Goal: Task Accomplishment & Management: Complete application form

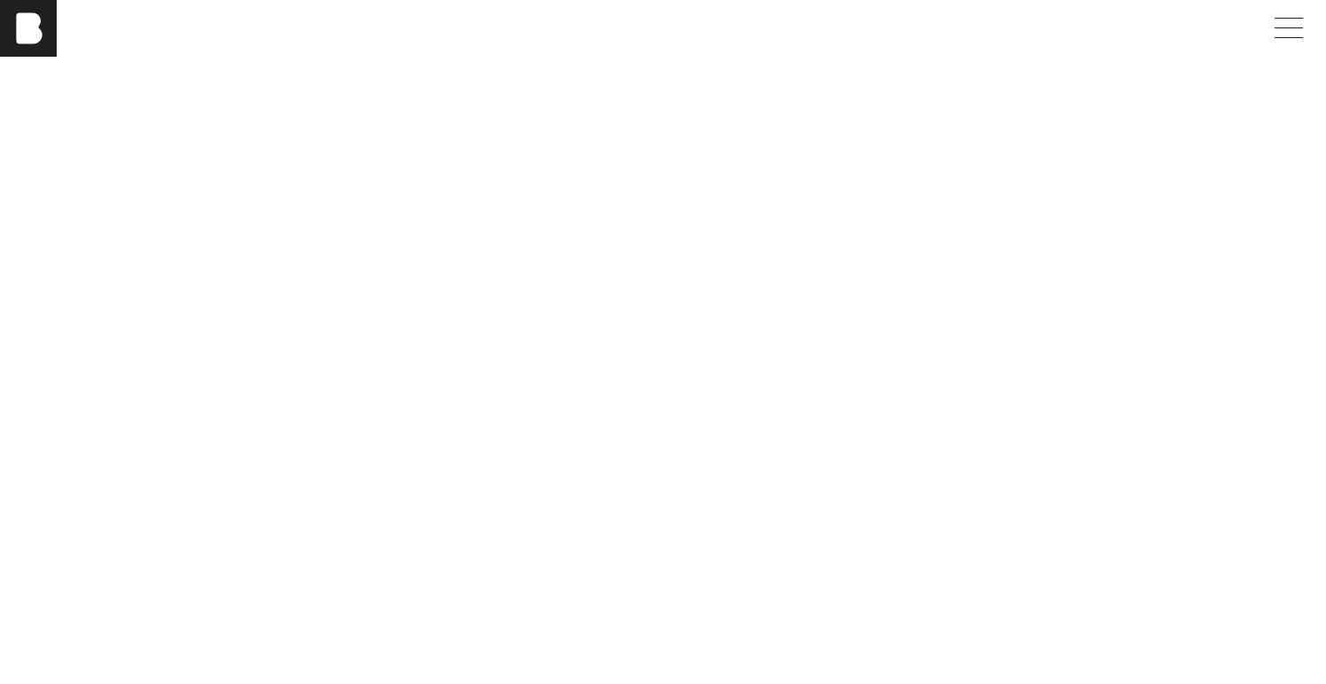
scroll to position [3851, 0]
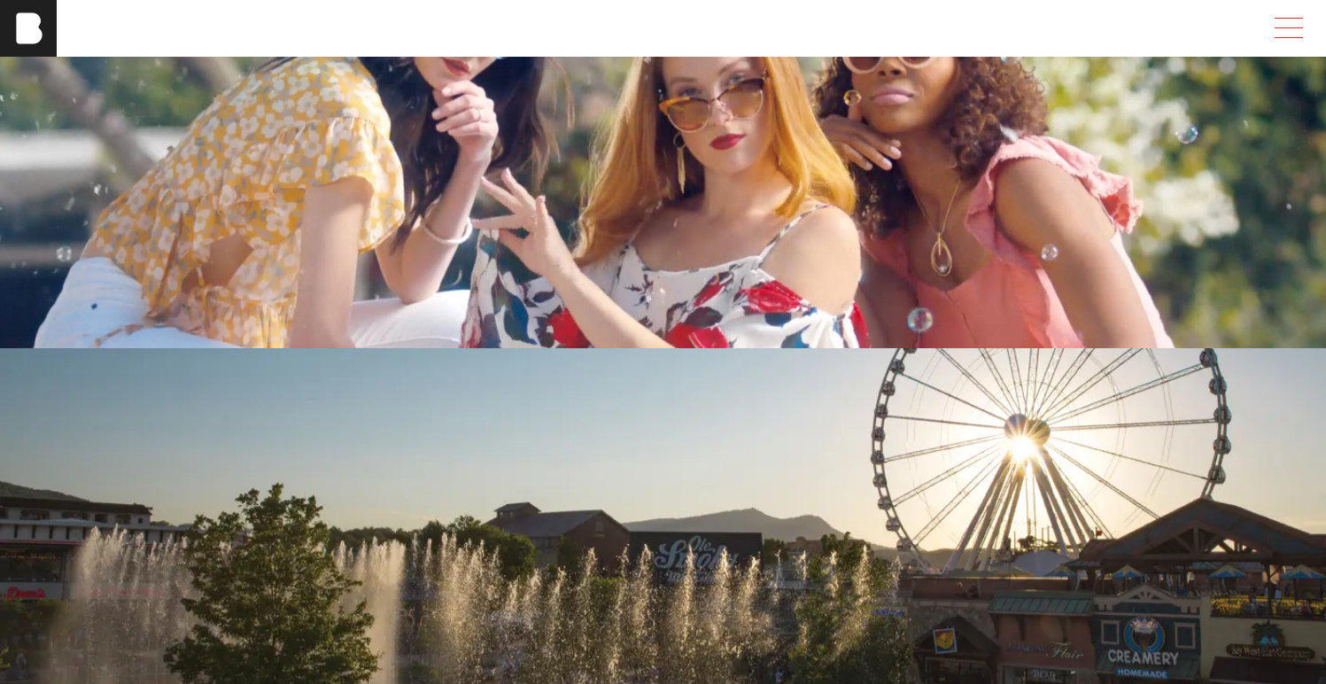
click at [1303, 37] on span at bounding box center [1284, 28] width 41 height 32
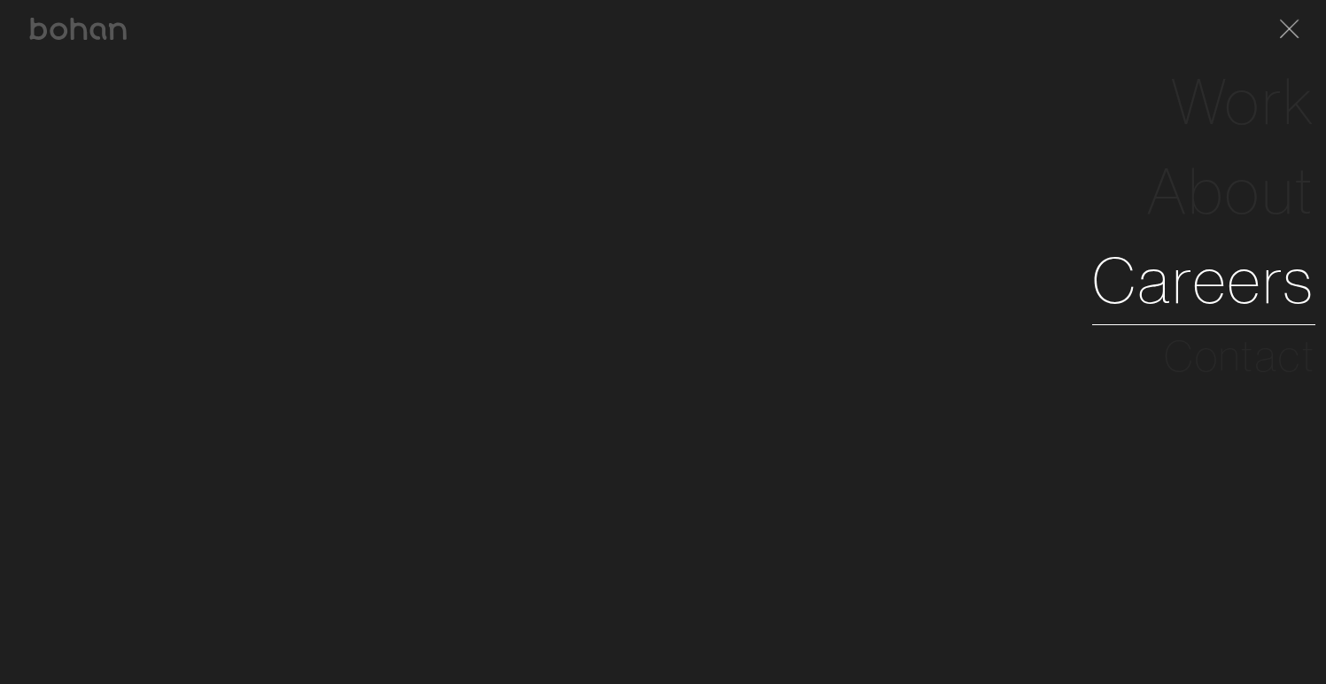
click at [1192, 276] on link "Careers" at bounding box center [1203, 280] width 223 height 89
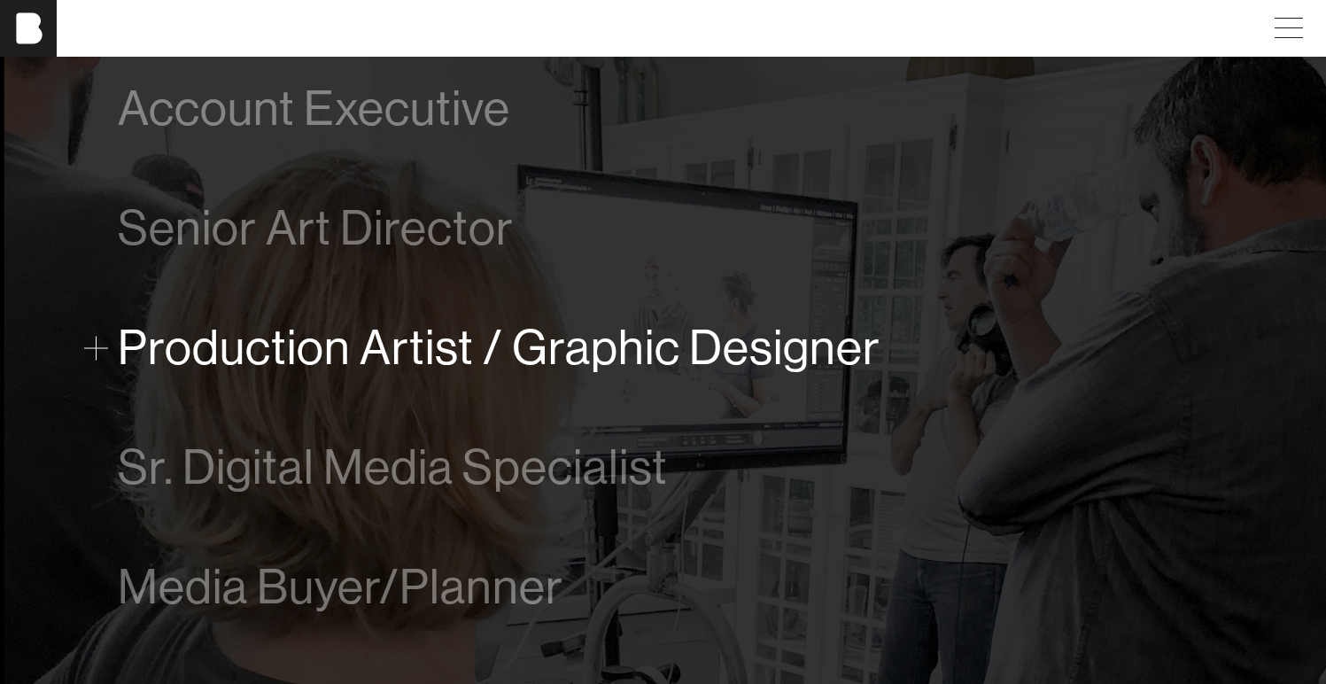
click at [822, 352] on span "Production Artist / Graphic Designer" at bounding box center [499, 348] width 762 height 54
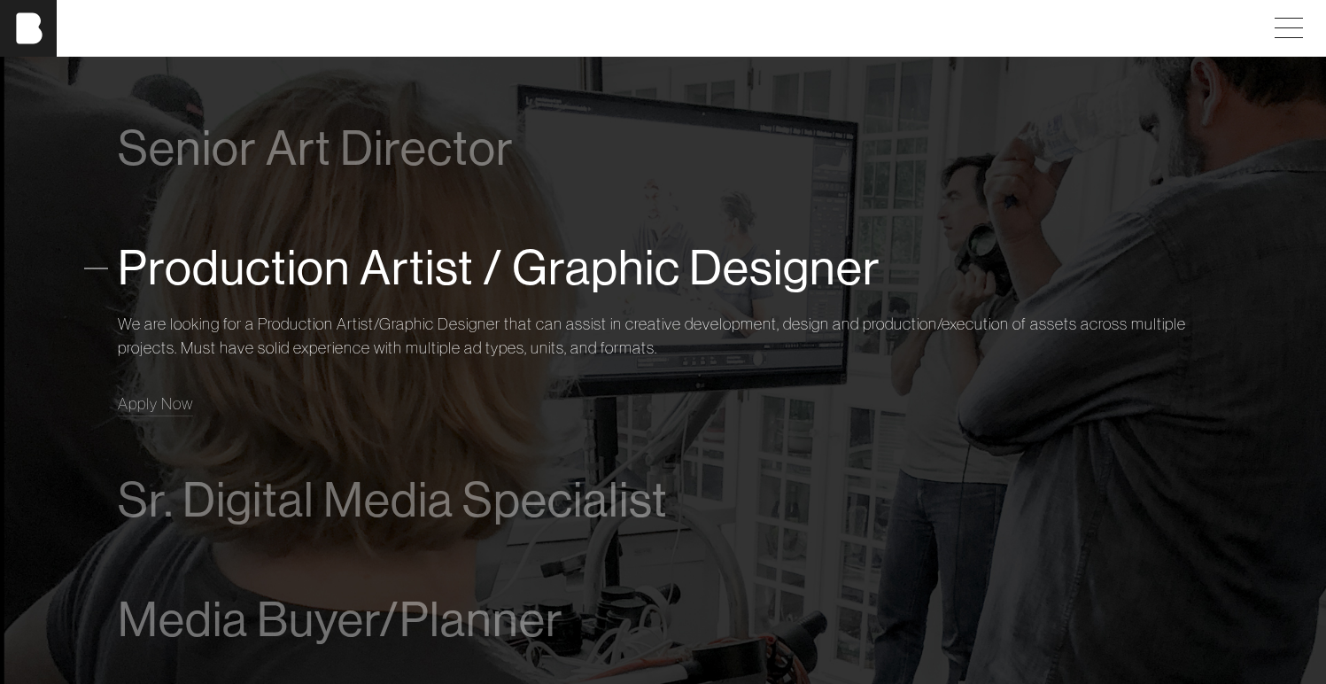
scroll to position [1102, 0]
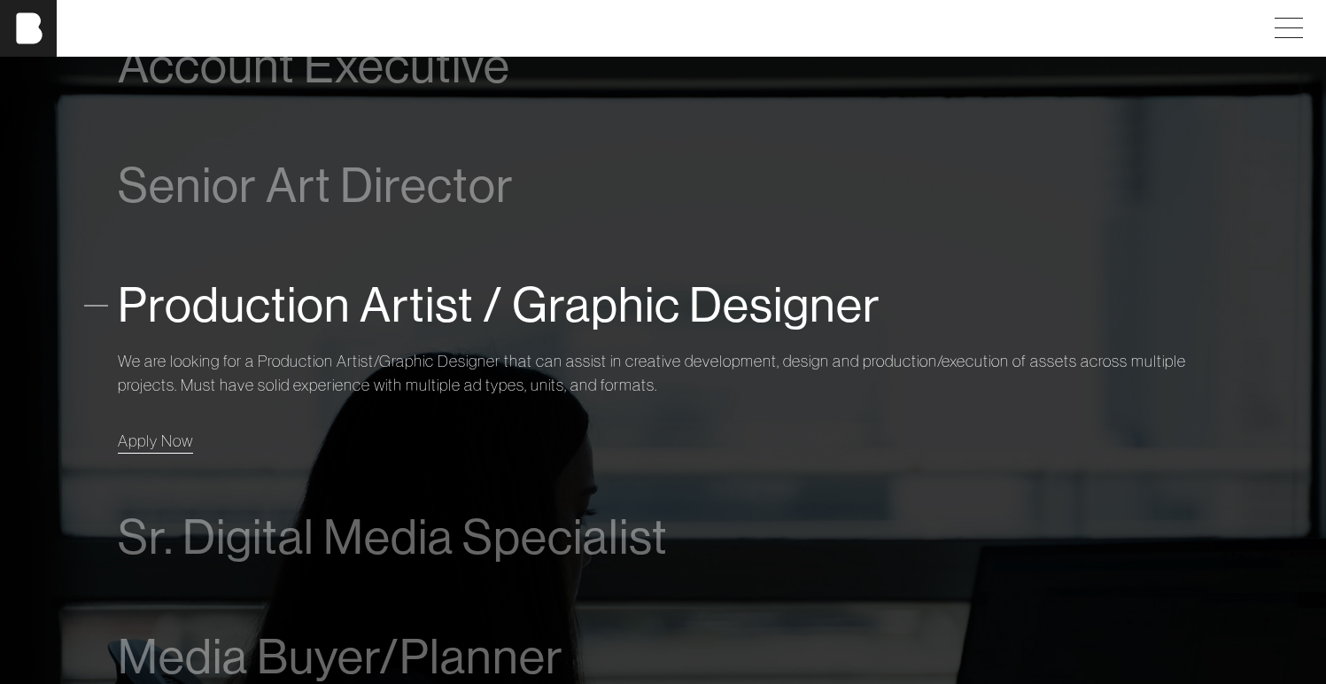
click at [135, 452] on link "Apply Now" at bounding box center [155, 441] width 75 height 24
click at [185, 443] on span "Apply Now" at bounding box center [155, 440] width 75 height 20
click at [136, 439] on span "Apply Now" at bounding box center [155, 440] width 75 height 20
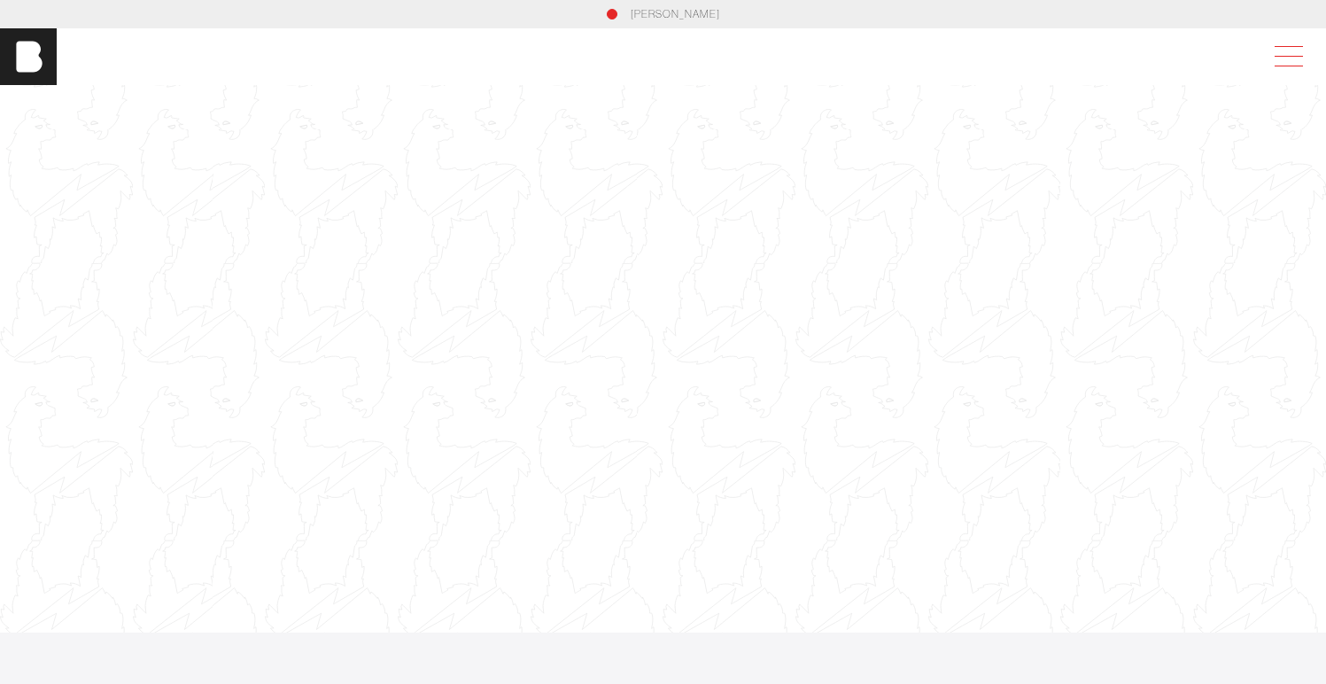
click at [1286, 62] on span at bounding box center [1284, 57] width 41 height 32
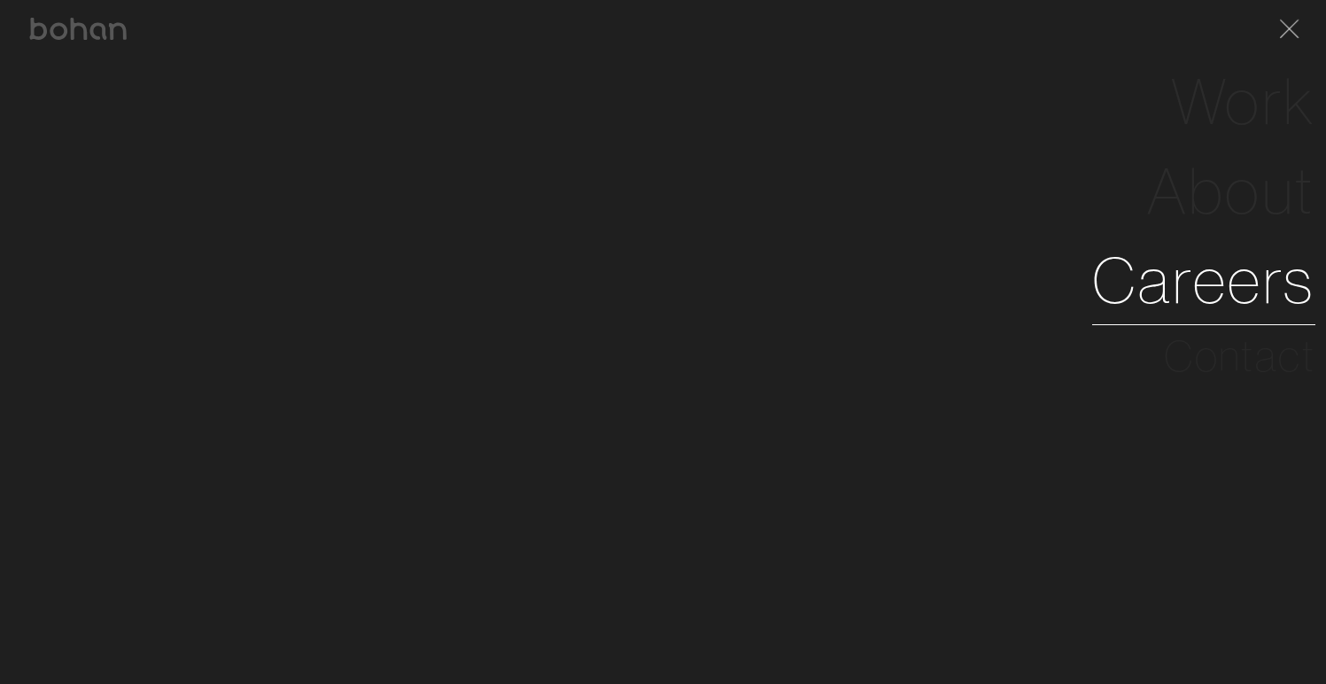
click at [1173, 260] on link "Careers" at bounding box center [1203, 280] width 223 height 89
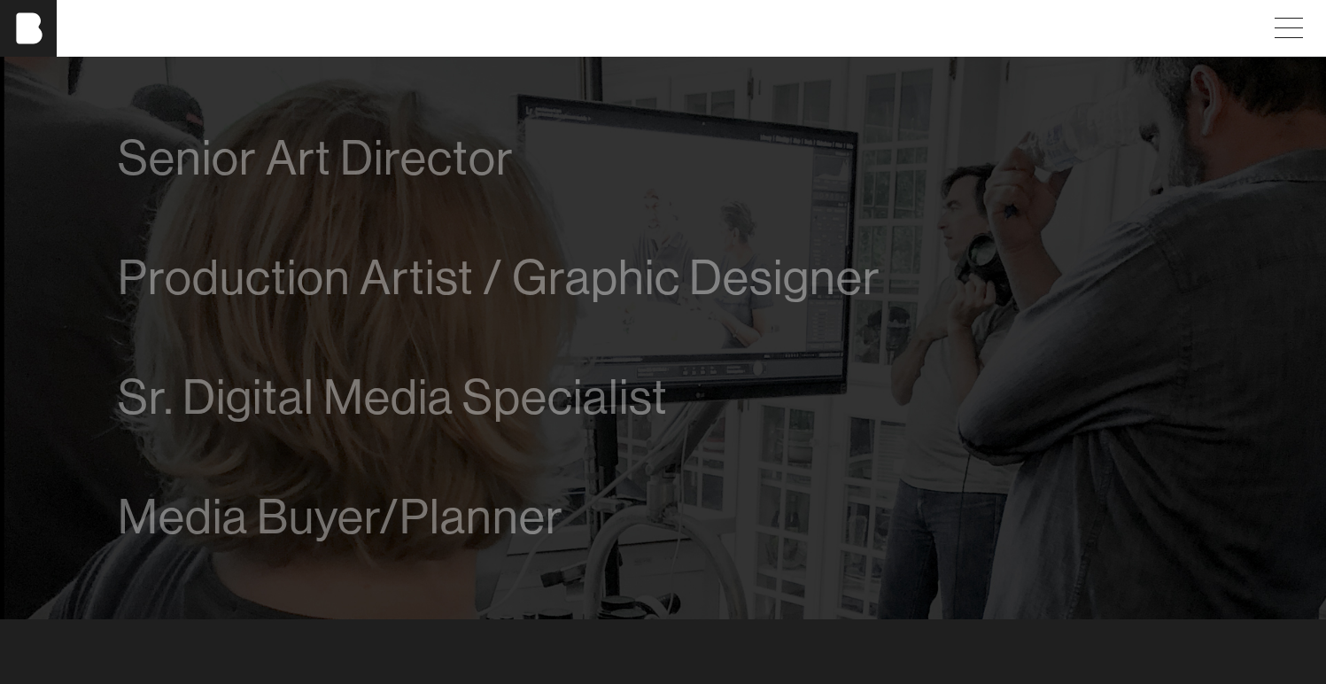
scroll to position [1203, 0]
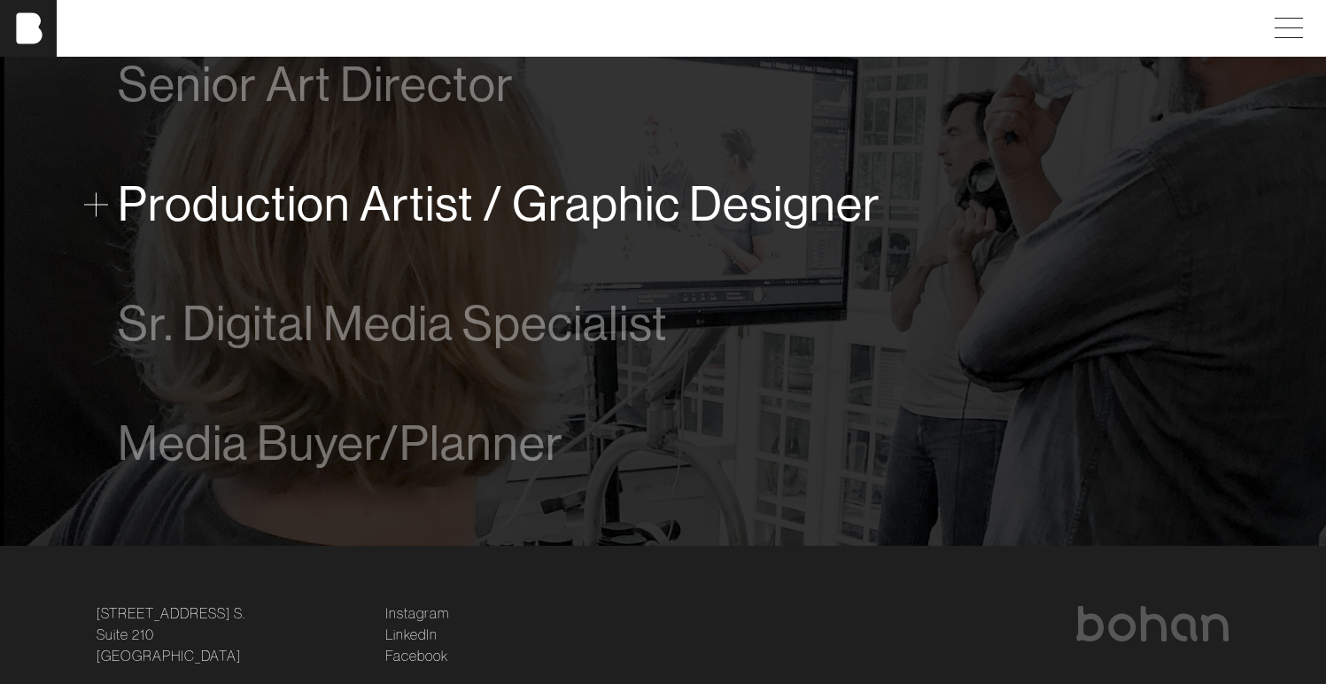
click at [385, 216] on span "Production Artist / Graphic Designer" at bounding box center [499, 204] width 762 height 54
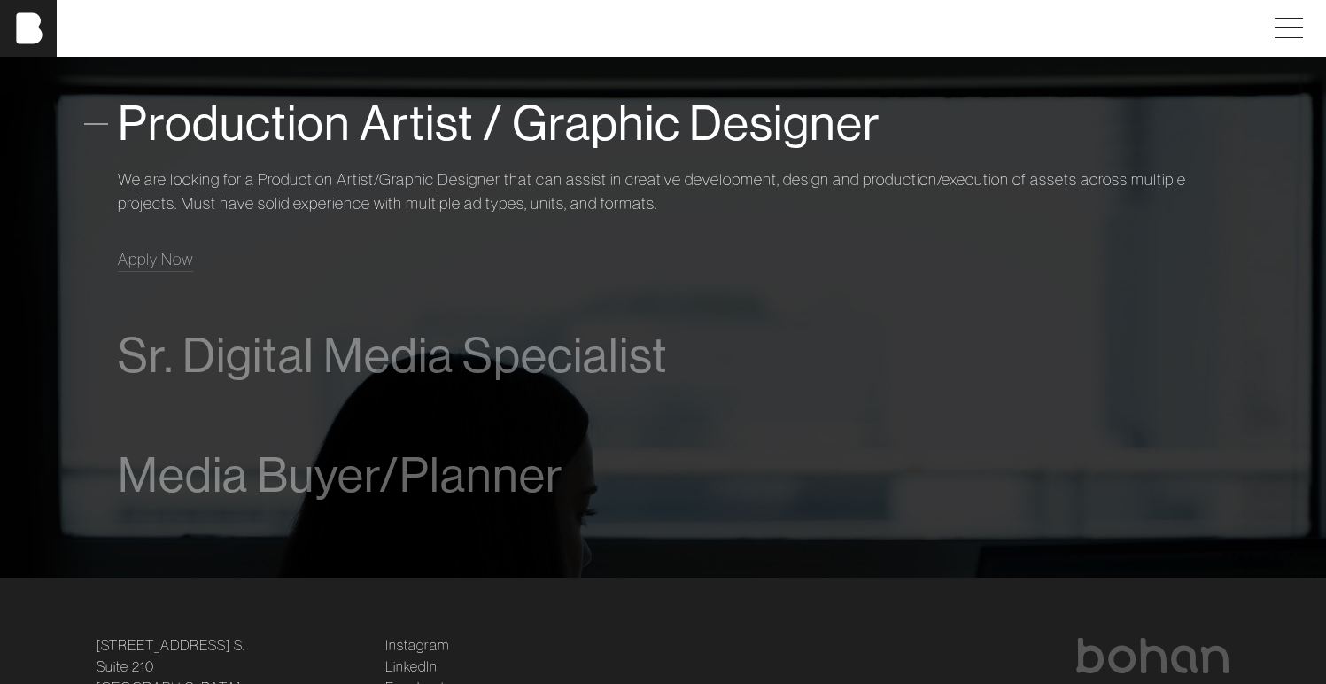
scroll to position [1287, 0]
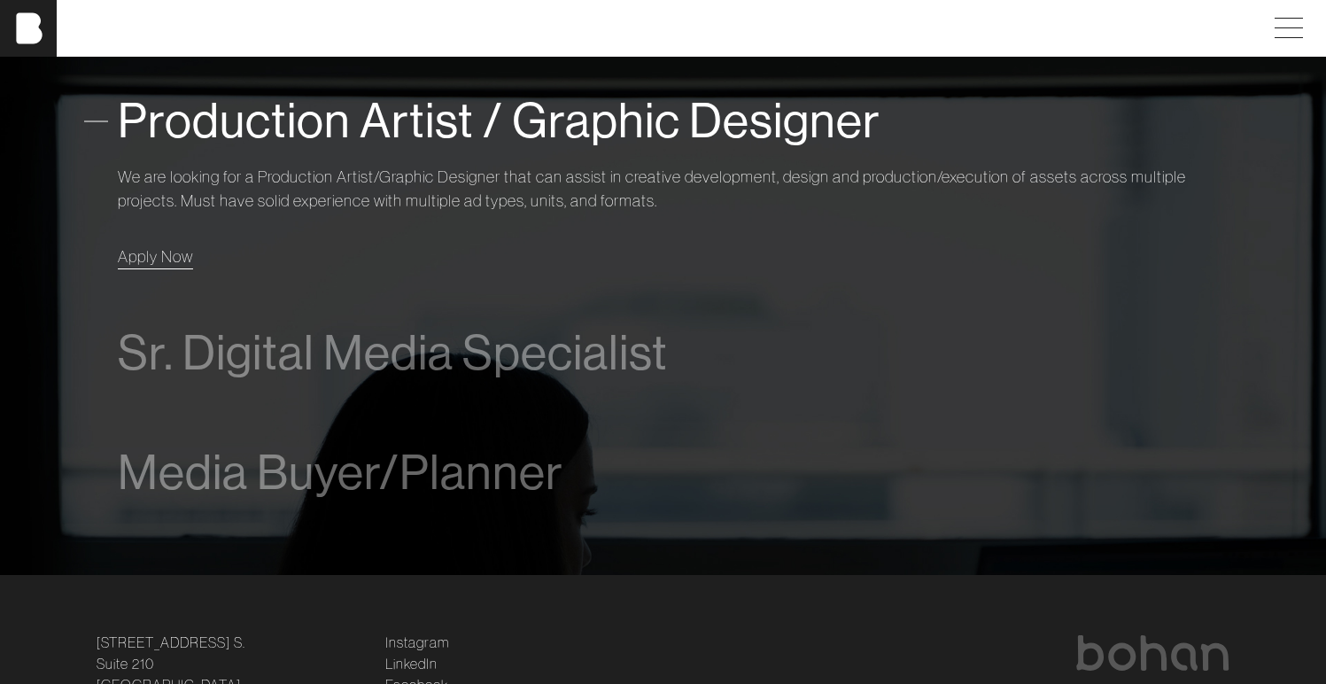
click at [135, 263] on span "Apply Now" at bounding box center [155, 256] width 75 height 20
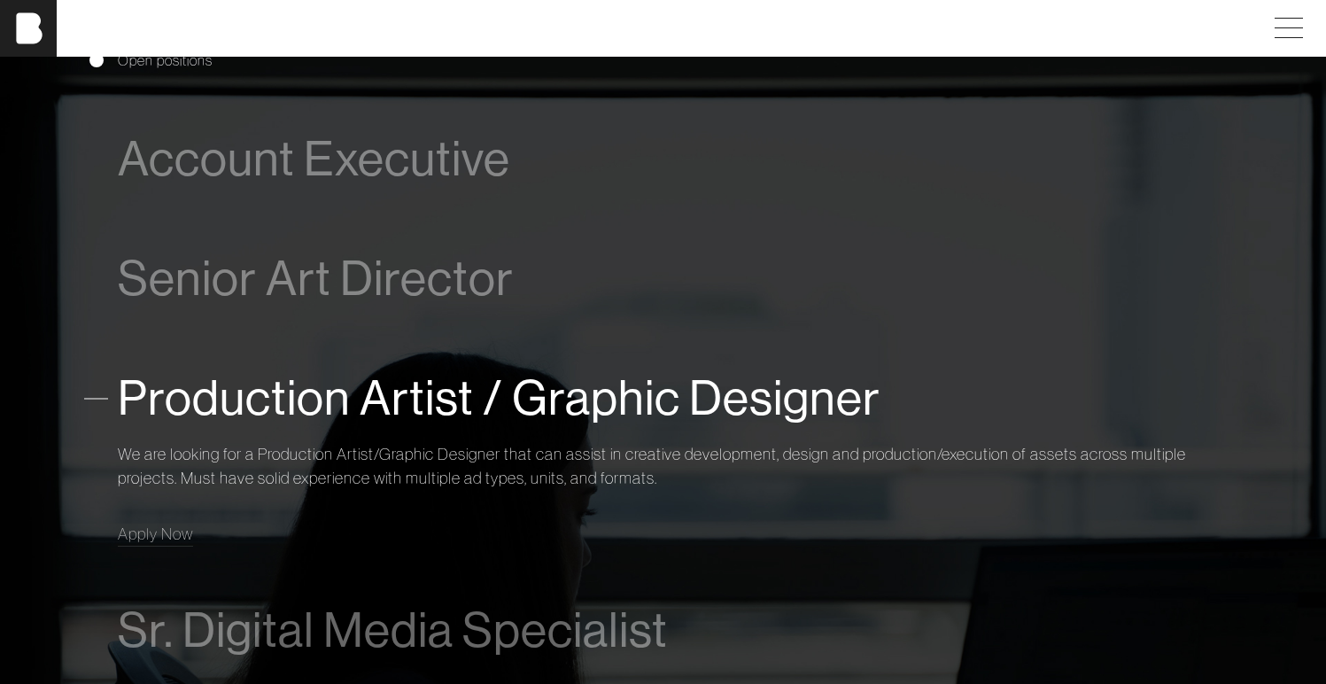
scroll to position [1011, 0]
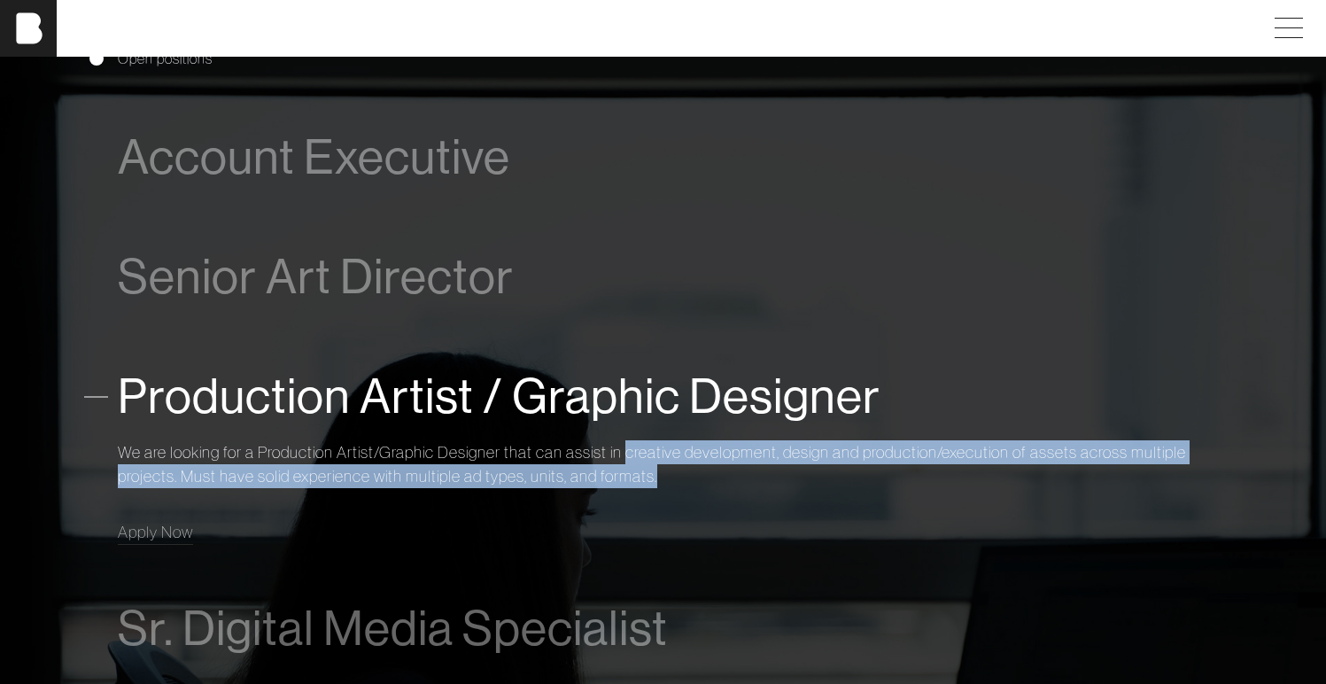
drag, startPoint x: 703, startPoint y: 473, endPoint x: 630, endPoint y: 450, distance: 77.0
click at [630, 450] on p "We are looking for a Production Artist/Graphic Designer that can assist in crea…" at bounding box center [663, 464] width 1091 height 48
copy p "creative development, design and production/execution of assets across multiple…"
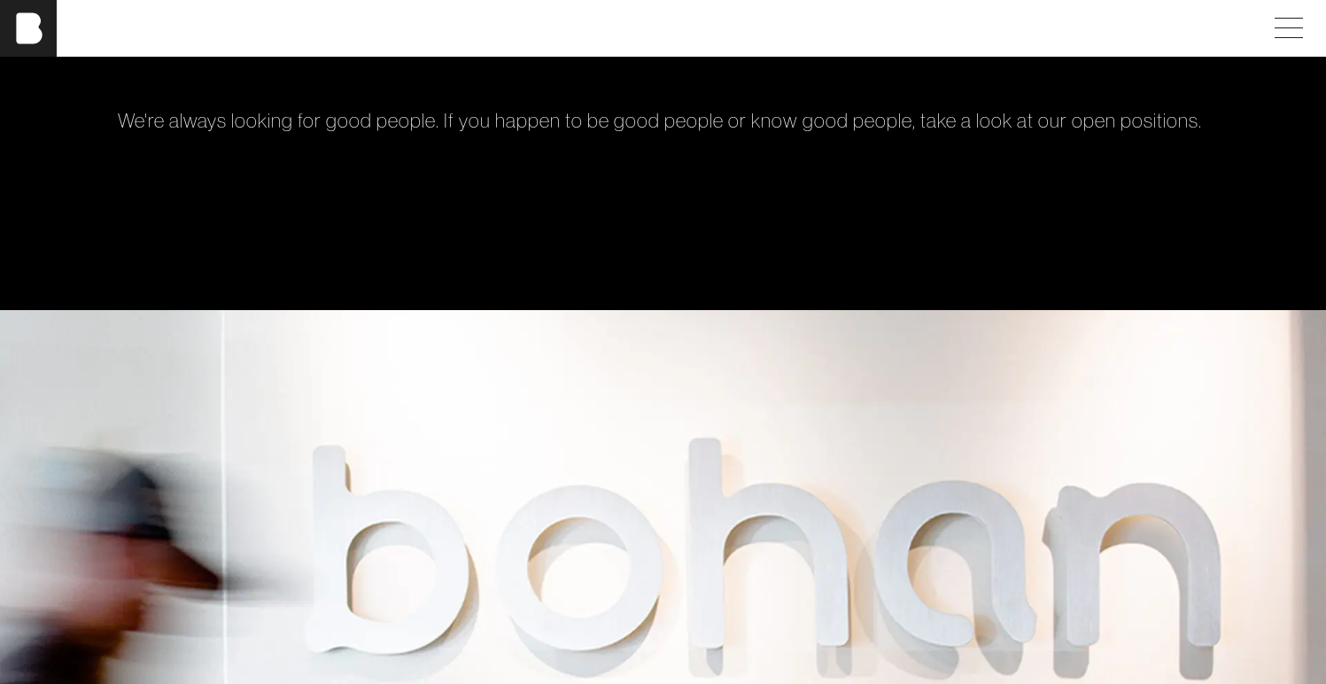
scroll to position [0, 0]
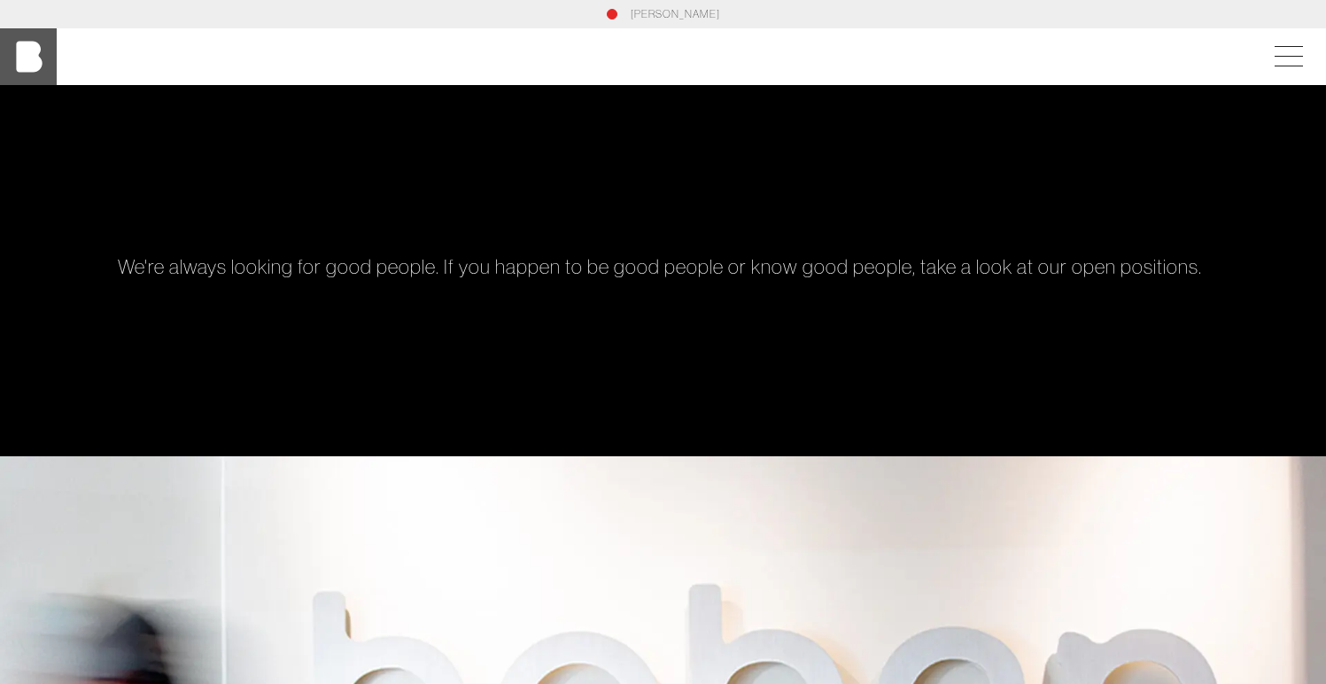
click at [43, 71] on img at bounding box center [28, 56] width 57 height 57
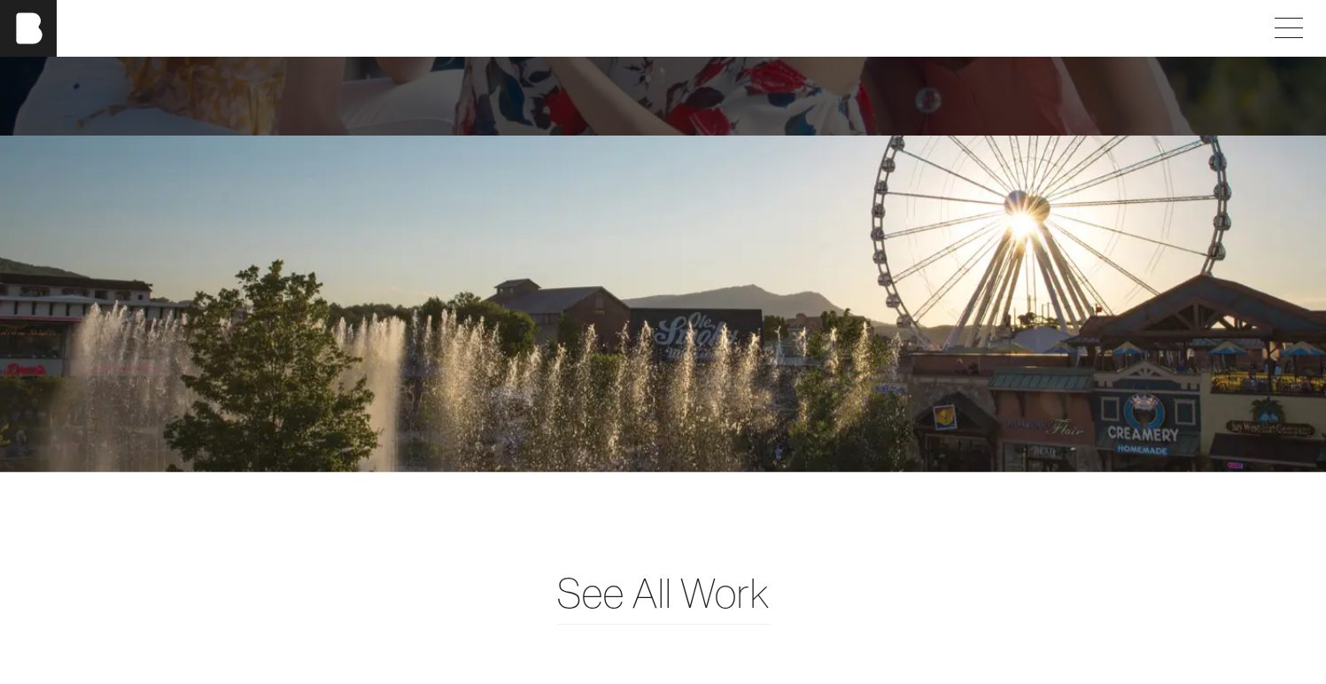
scroll to position [4418, 0]
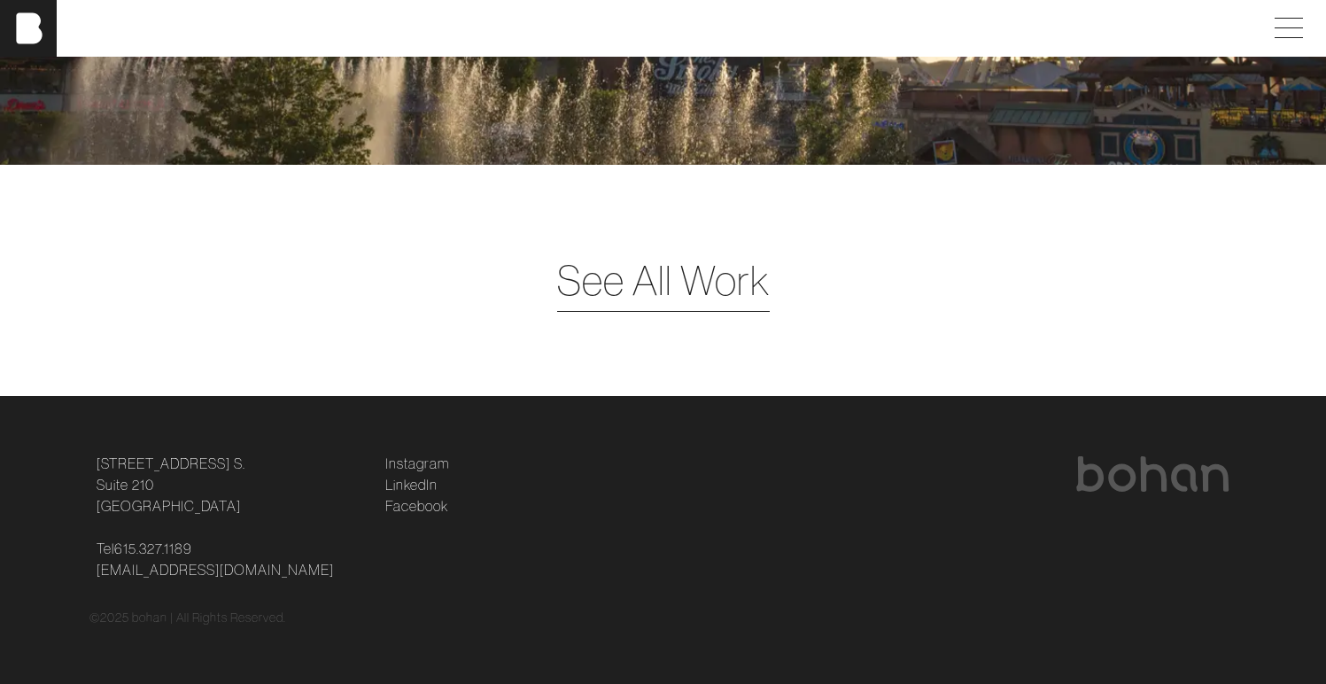
click at [662, 294] on span "See All Work" at bounding box center [663, 280] width 213 height 61
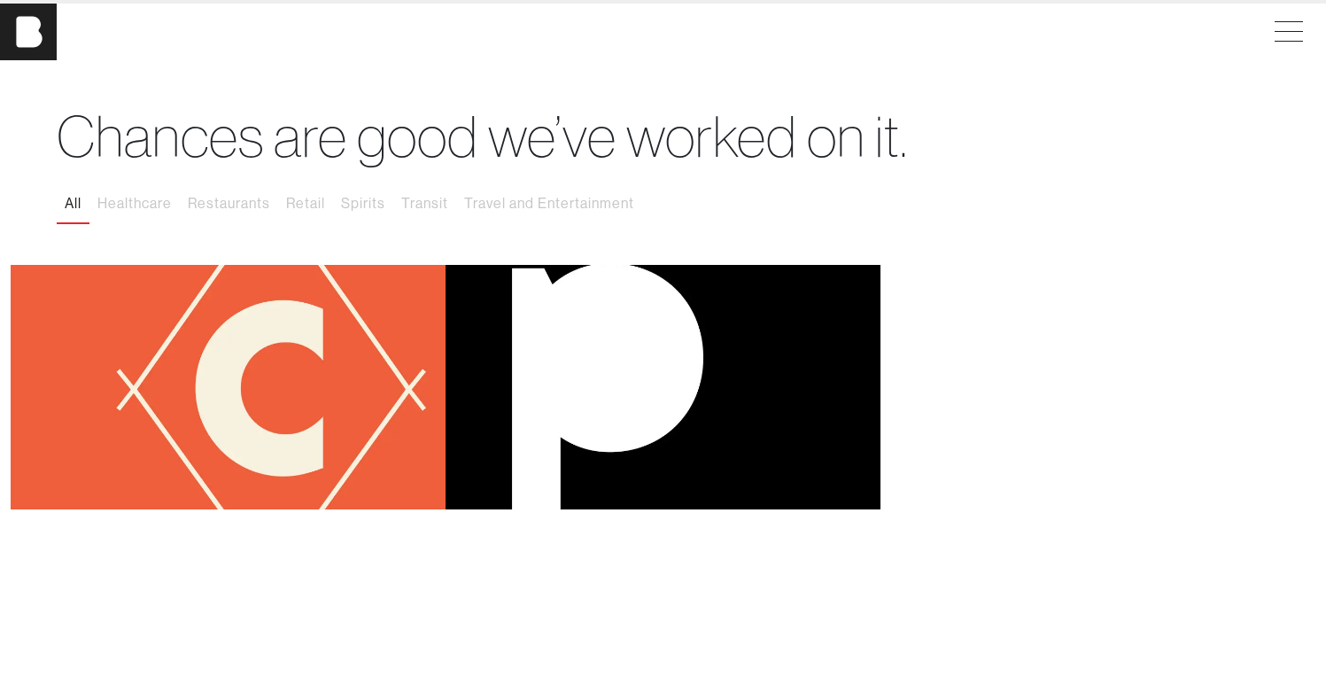
scroll to position [34, 0]
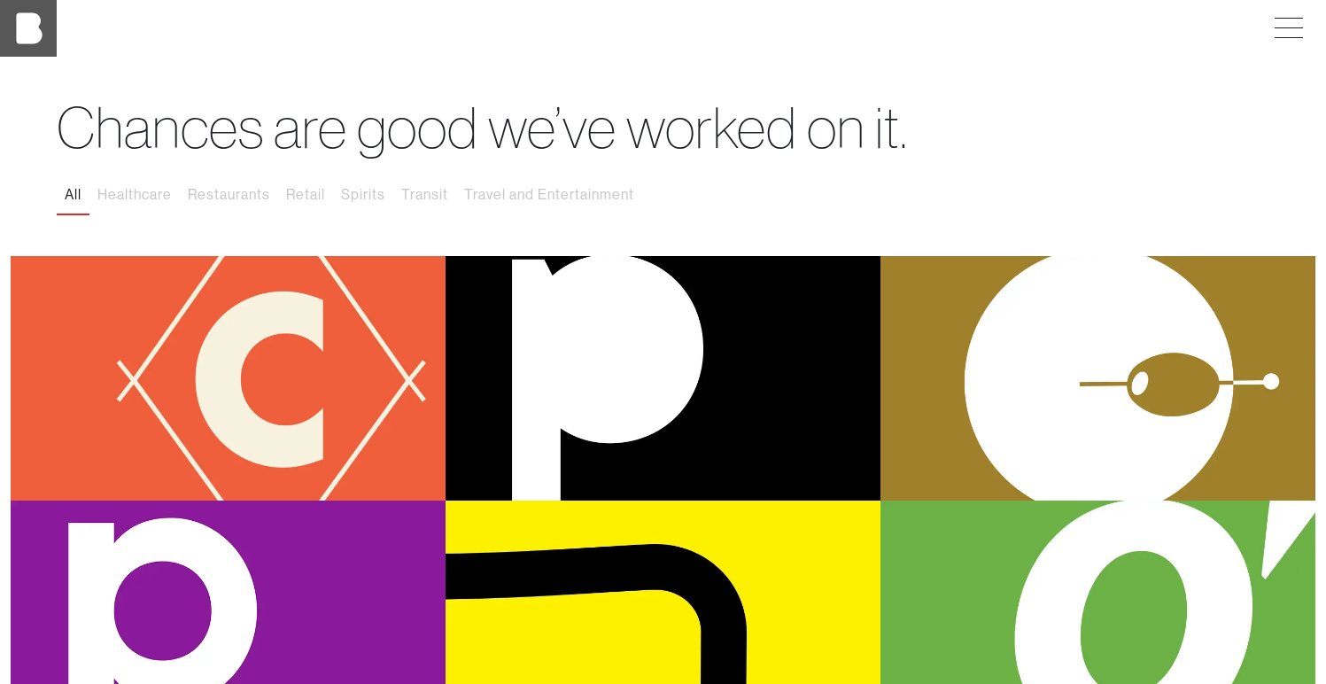
click at [42, 34] on img at bounding box center [28, 28] width 57 height 57
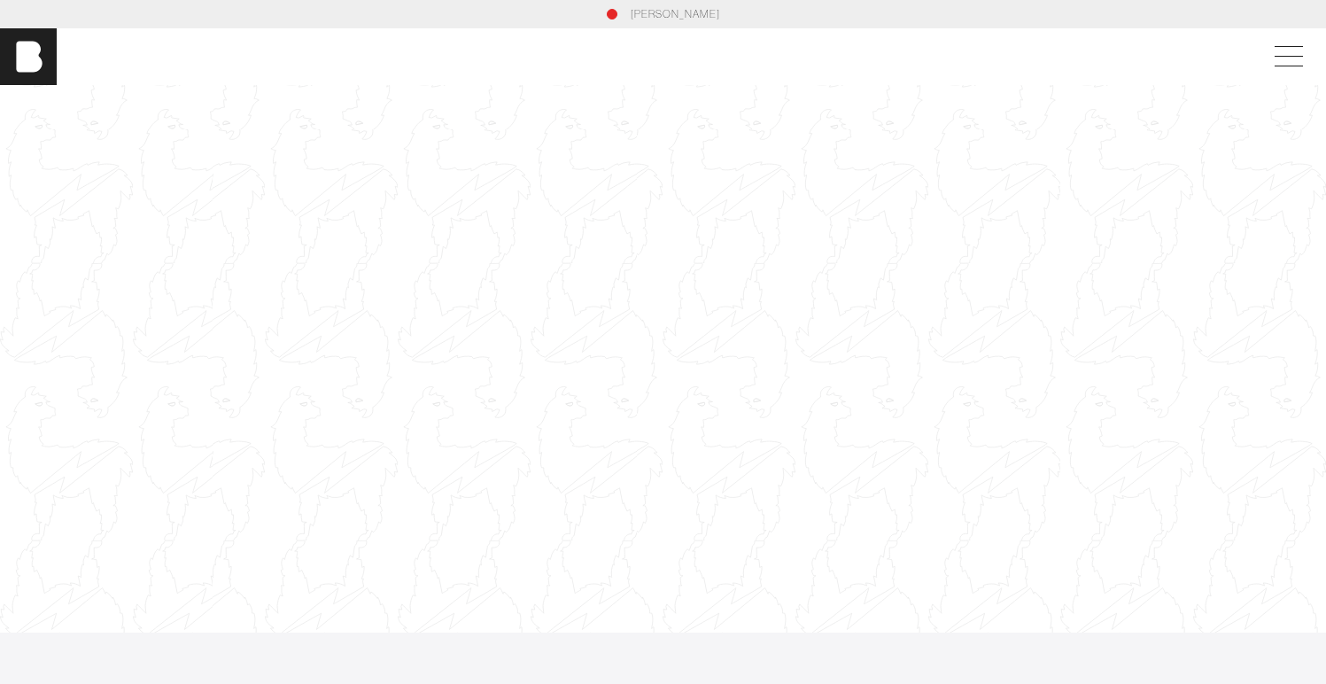
click at [1270, 53] on div "bohan" at bounding box center [663, 56] width 1326 height 57
click at [1305, 57] on span at bounding box center [1284, 57] width 41 height 32
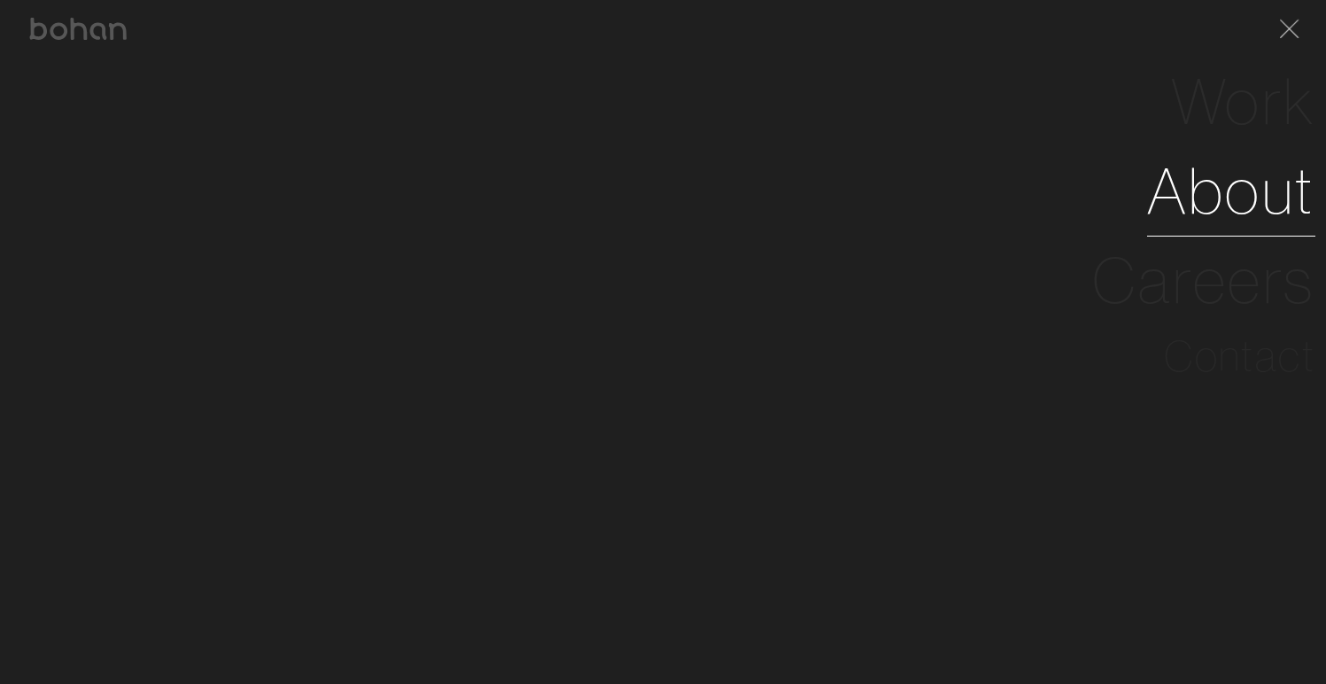
click at [1256, 199] on link "About" at bounding box center [1231, 190] width 168 height 89
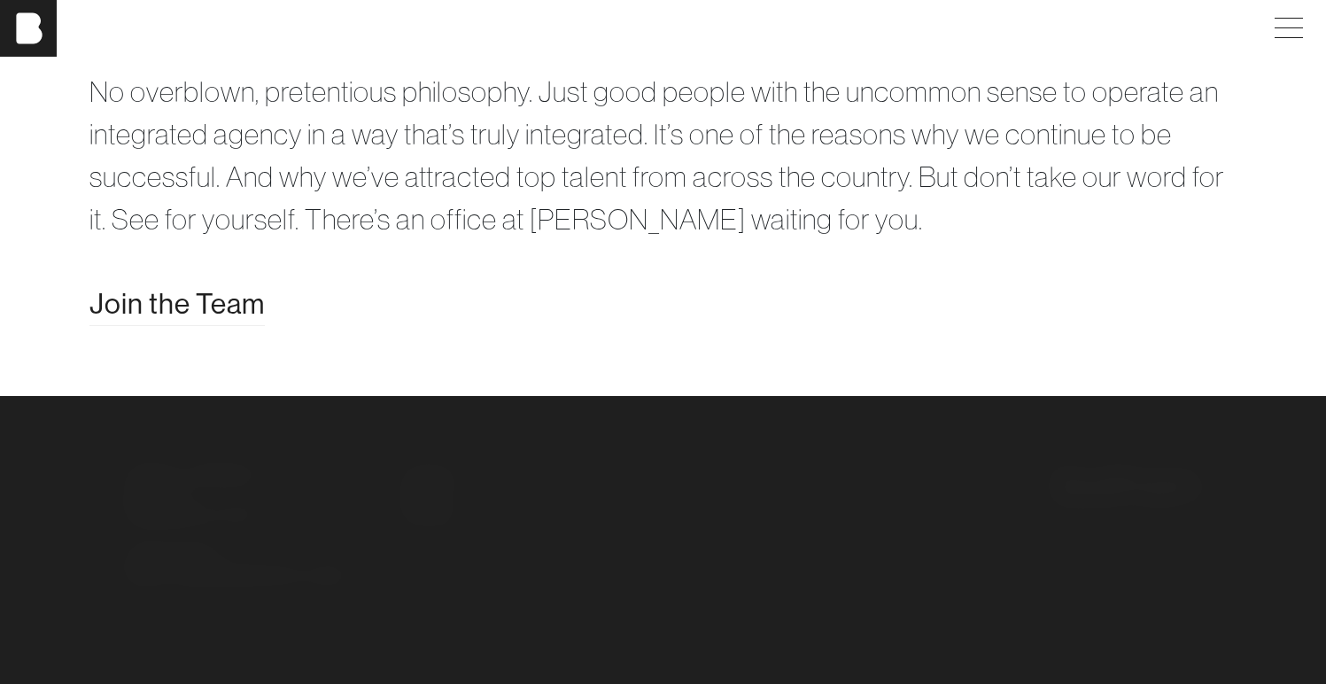
scroll to position [3444, 13]
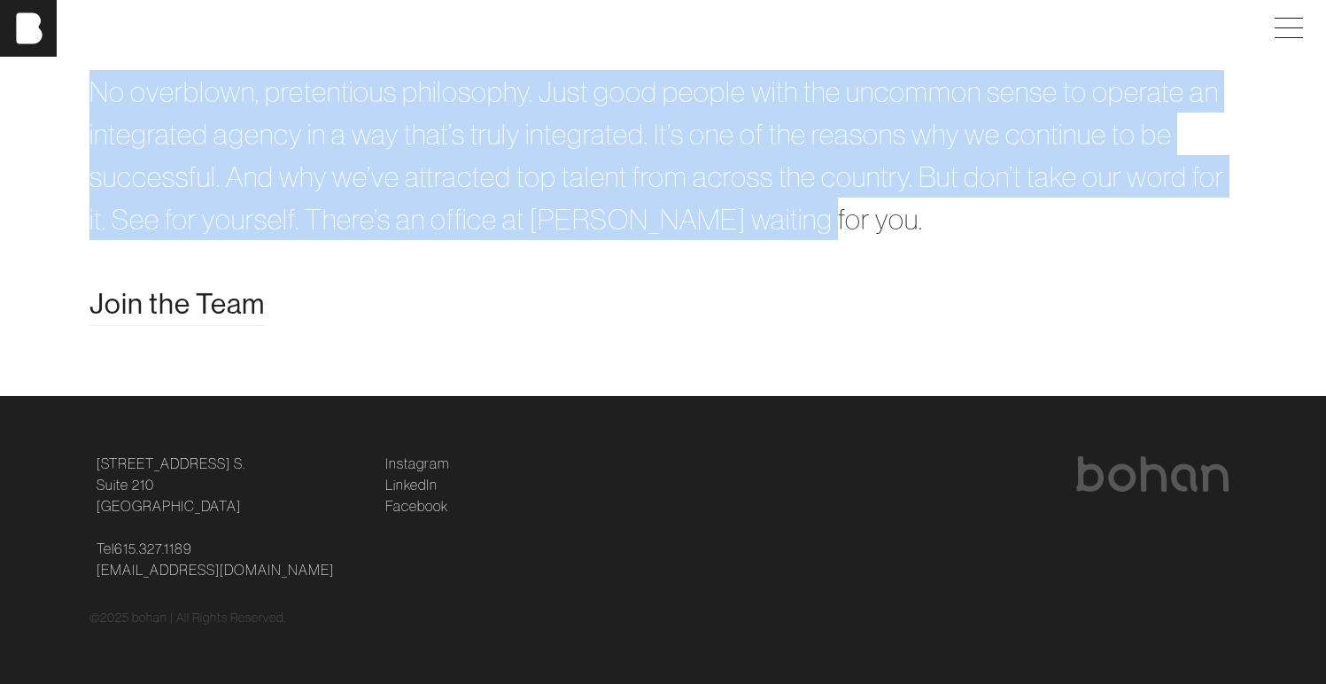
drag, startPoint x: 902, startPoint y: 332, endPoint x: 120, endPoint y: 190, distance: 795.5
click at [120, 190] on div "Build the future with us. No overblown, pretentious philosophy. Just good peopl…" at bounding box center [663, 148] width 1169 height 354
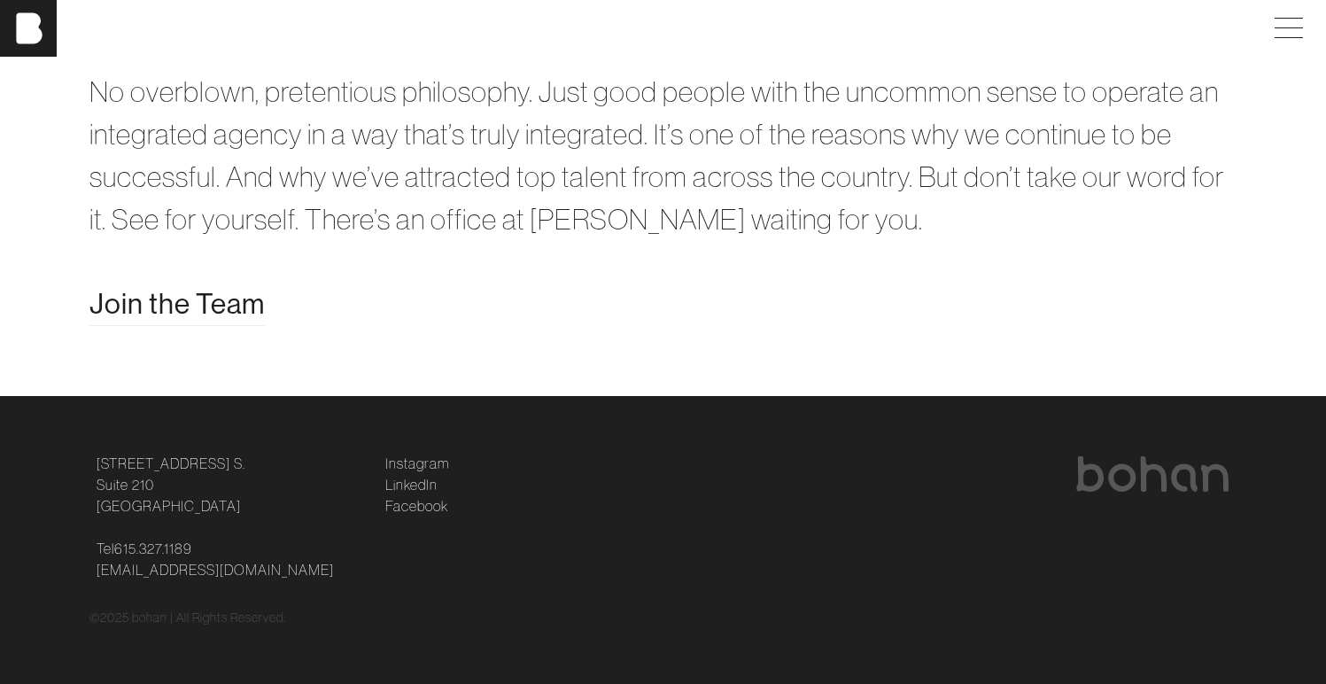
click at [93, 182] on div "Build the future with us. No overblown, pretentious philosophy. Just good peopl…" at bounding box center [663, 148] width 1169 height 354
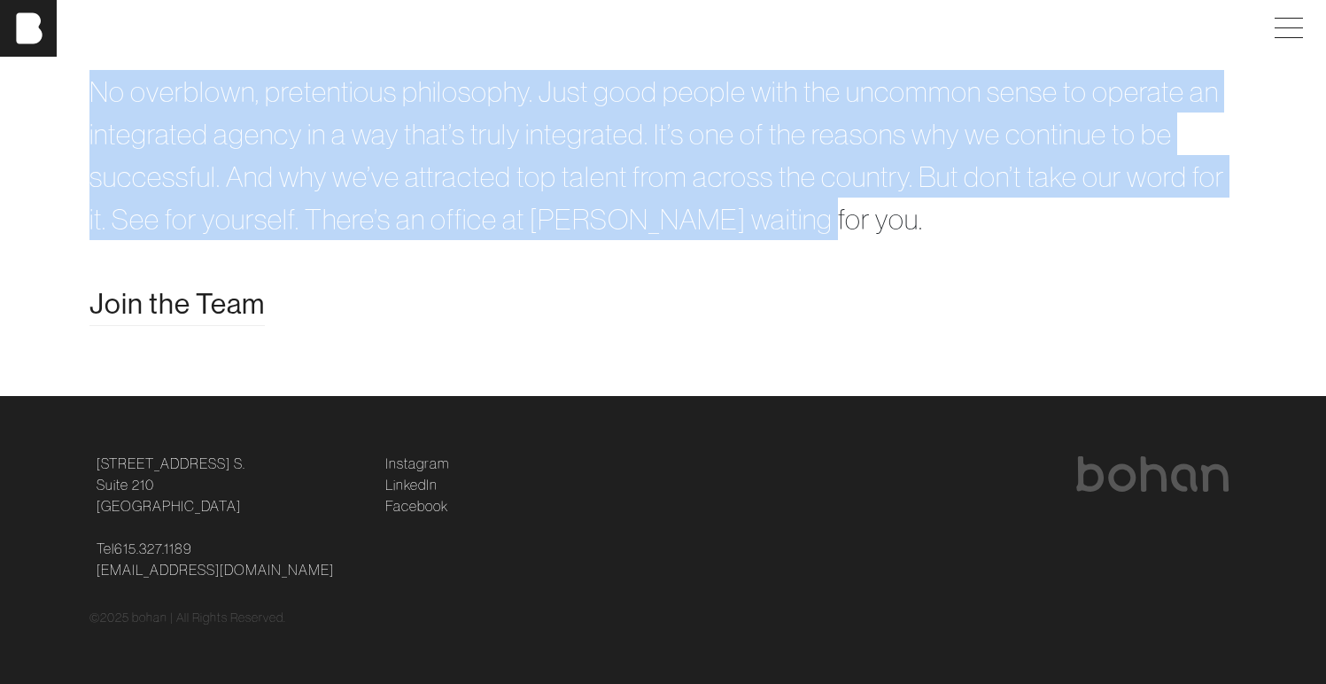
drag, startPoint x: 75, startPoint y: 204, endPoint x: 986, endPoint y: 346, distance: 921.3
click at [986, 240] on p "No overblown, pretentious philosophy. Just good people with the uncommon sense …" at bounding box center [663, 155] width 1148 height 170
copy p "No overblown, pretentious philosophy. Just good people with the uncommon sense …"
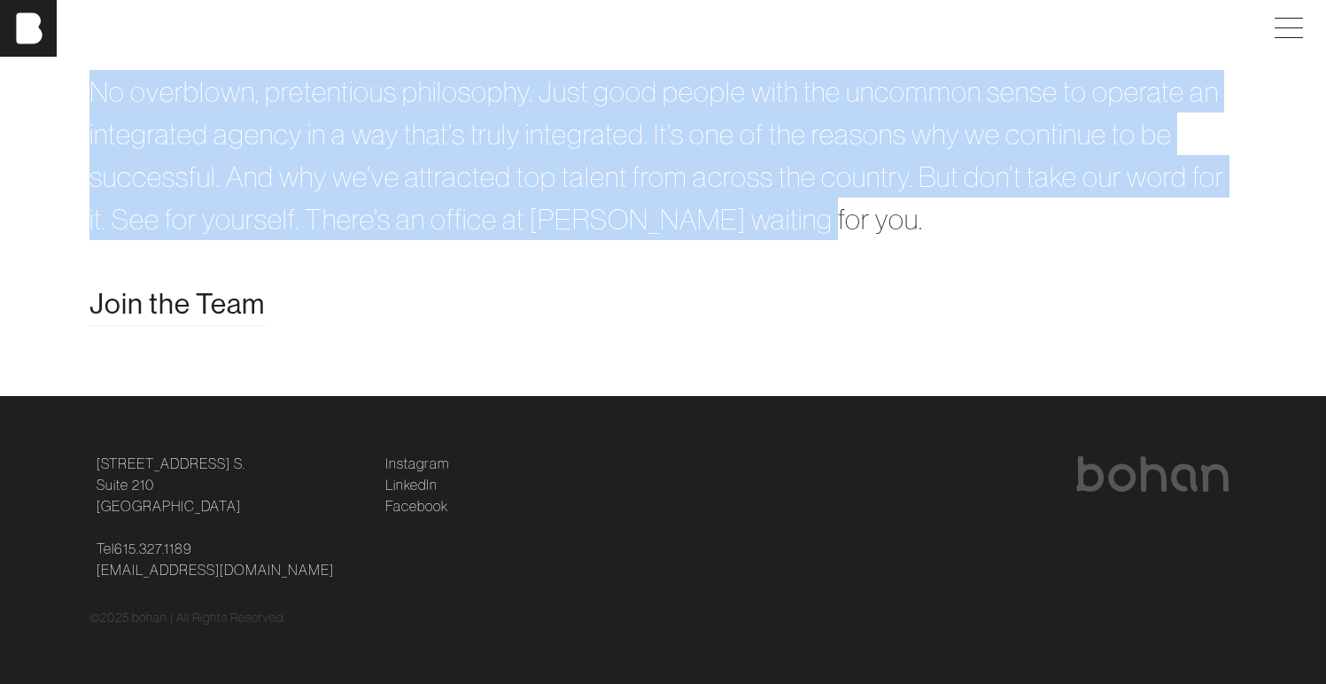
copy p "No overblown, pretentious philosophy. Just good people with the uncommon sense …"
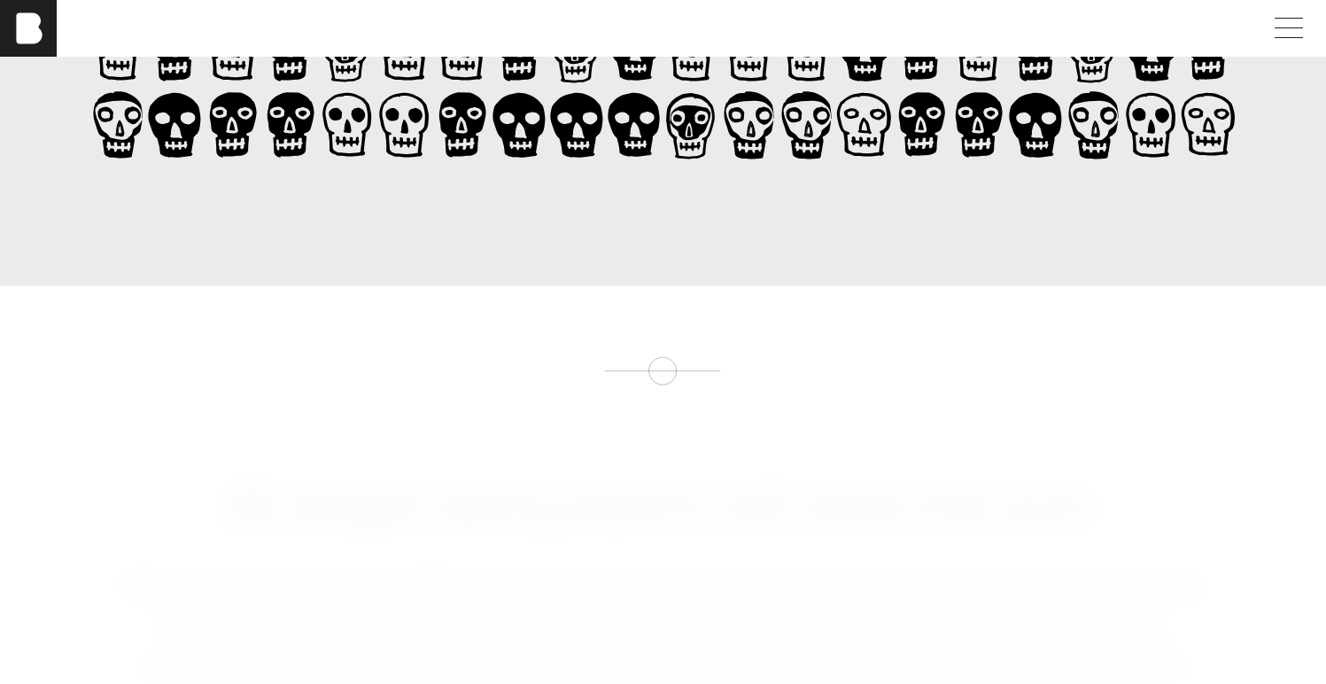
scroll to position [0, 13]
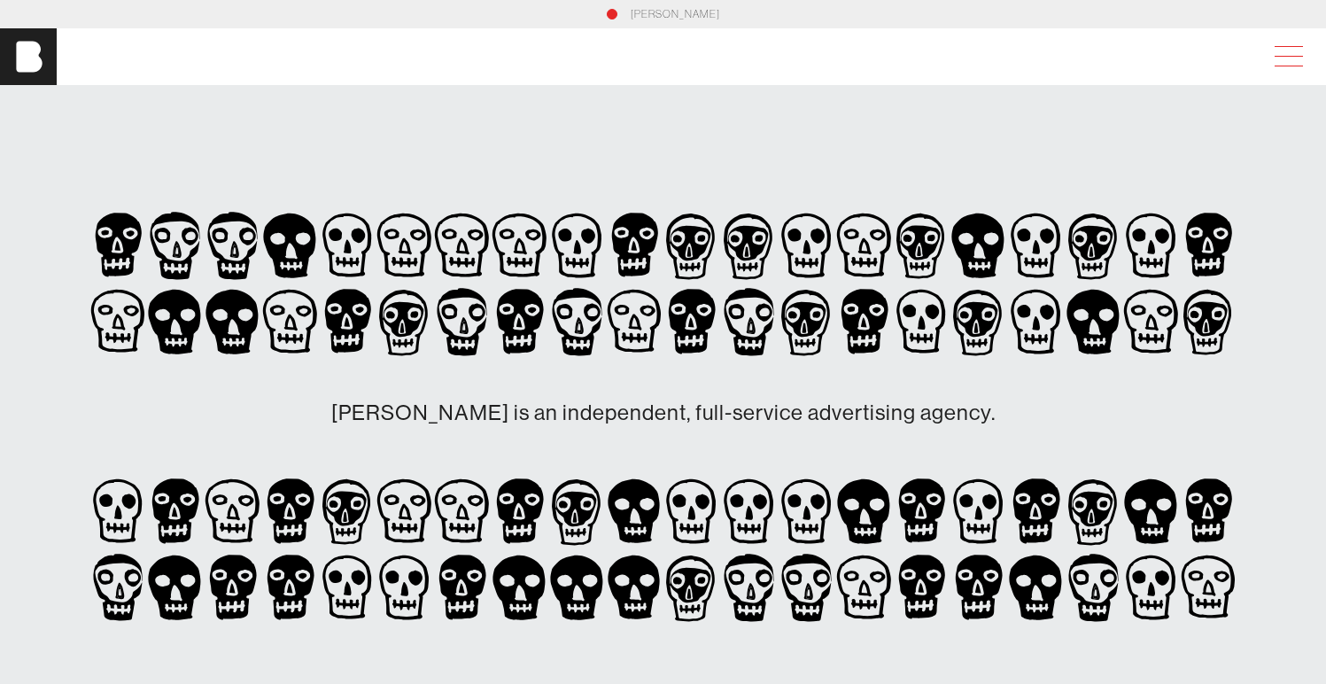
click at [1288, 63] on span at bounding box center [1284, 57] width 41 height 32
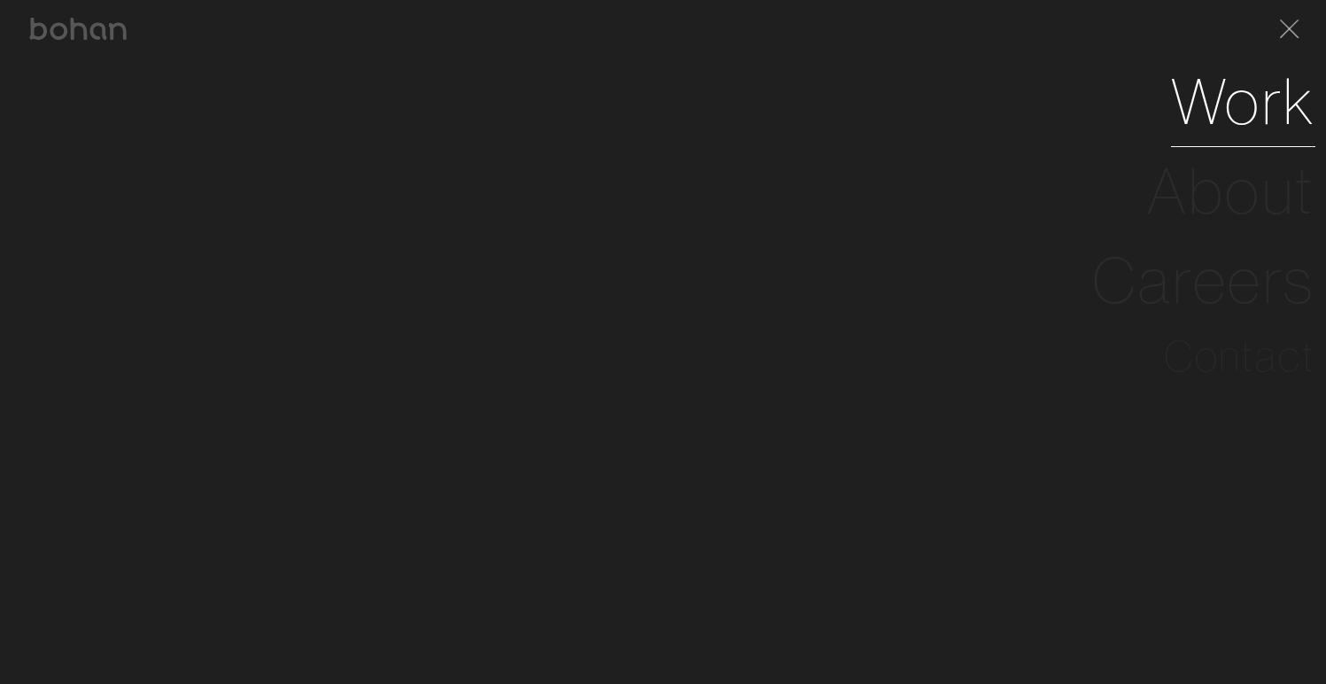
click at [1251, 116] on link "Work" at bounding box center [1243, 101] width 144 height 89
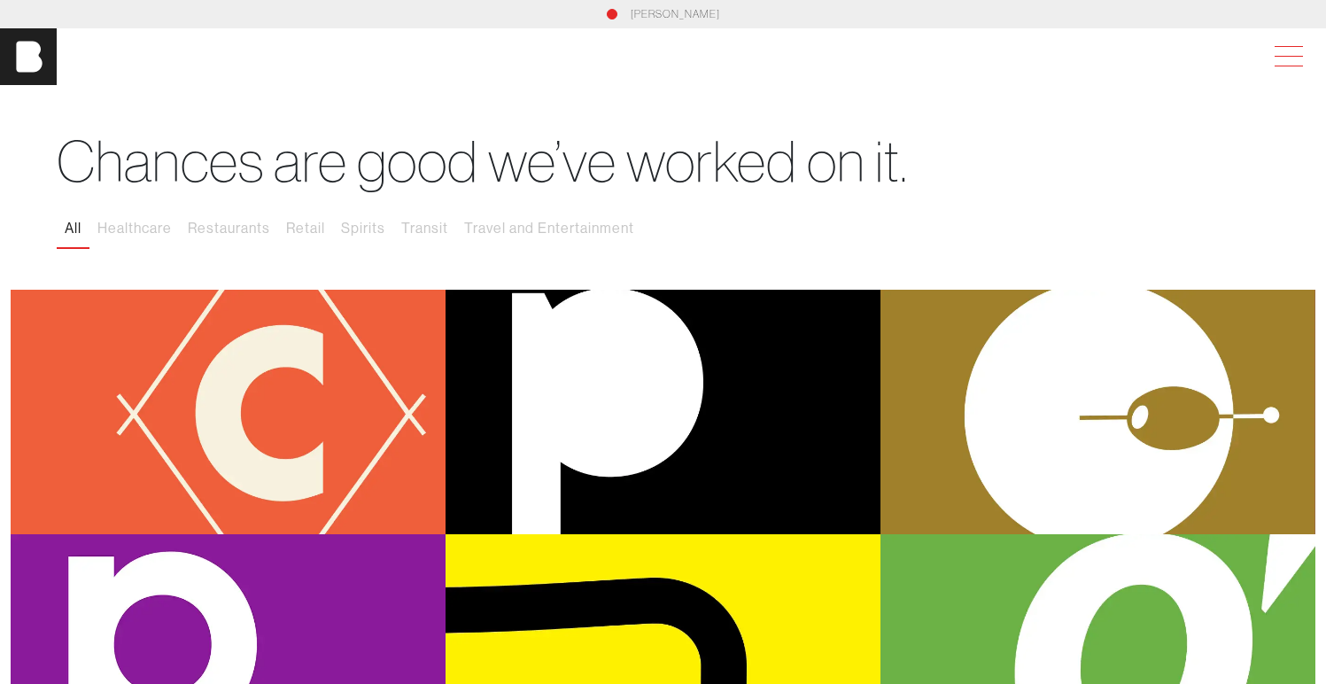
click at [1288, 61] on span at bounding box center [1284, 57] width 41 height 32
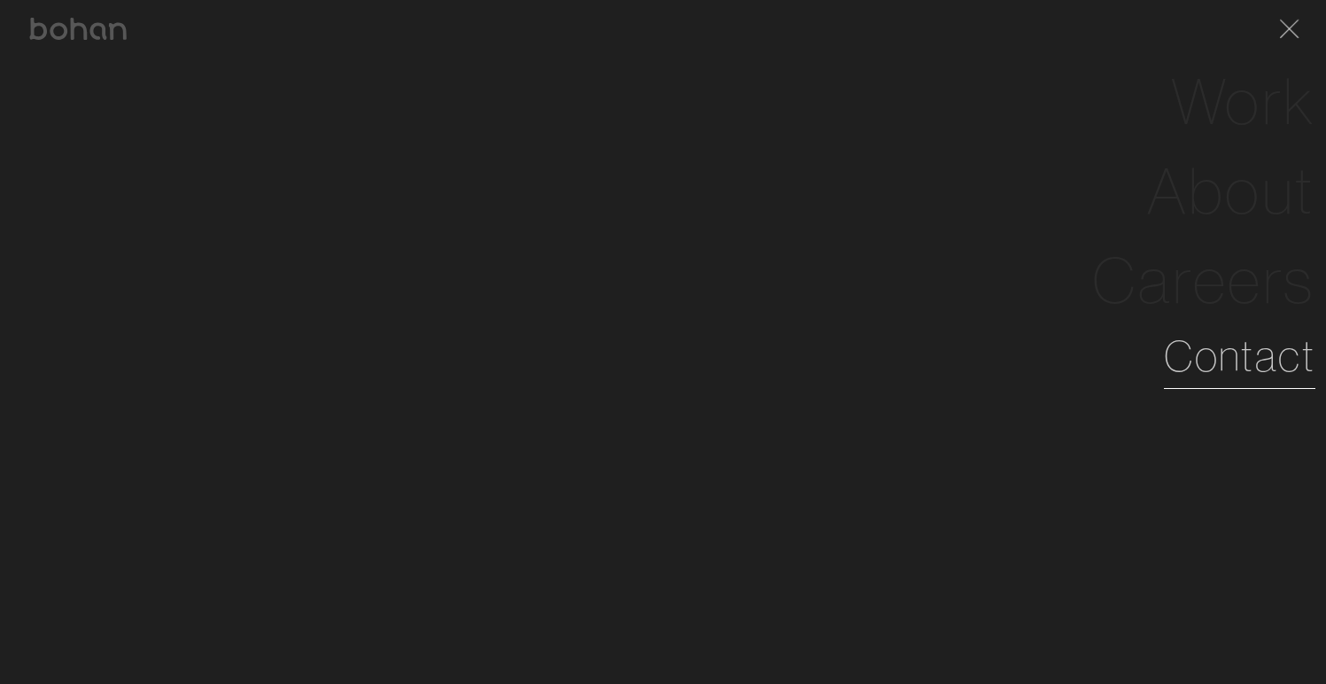
click at [1215, 359] on link "Contact" at bounding box center [1238, 356] width 151 height 64
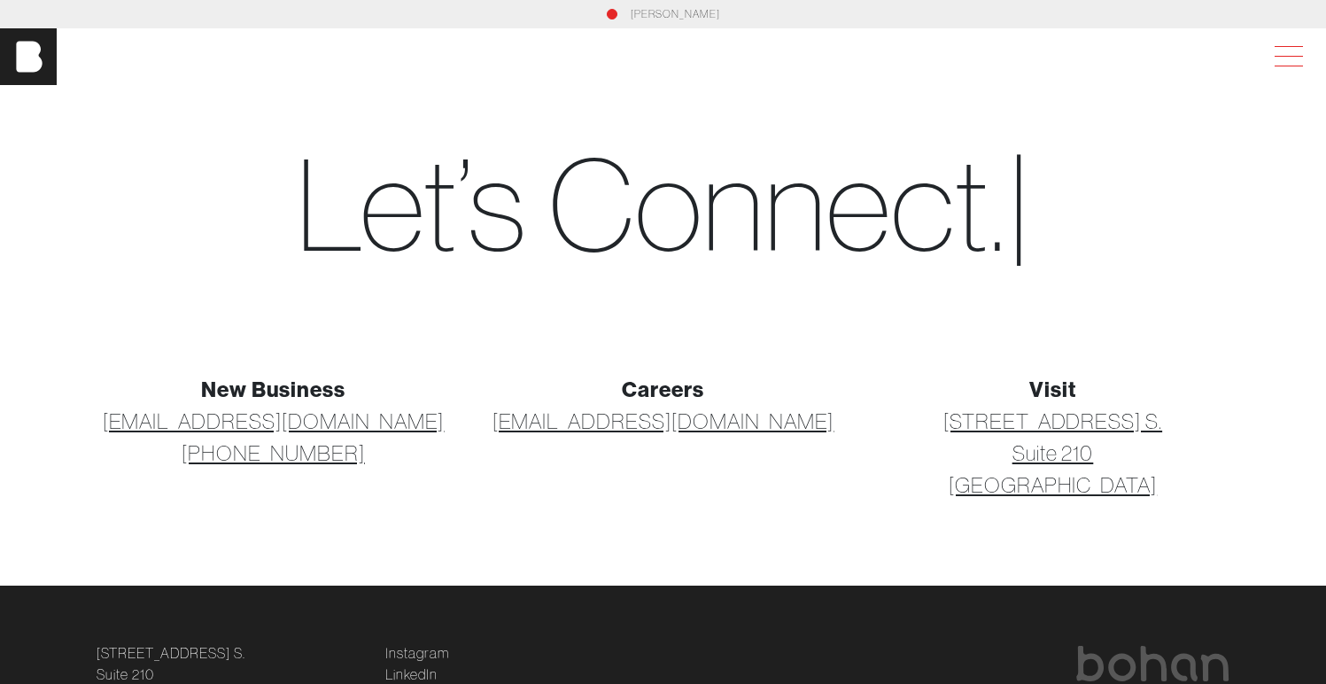
click at [1292, 52] on span at bounding box center [1284, 57] width 41 height 32
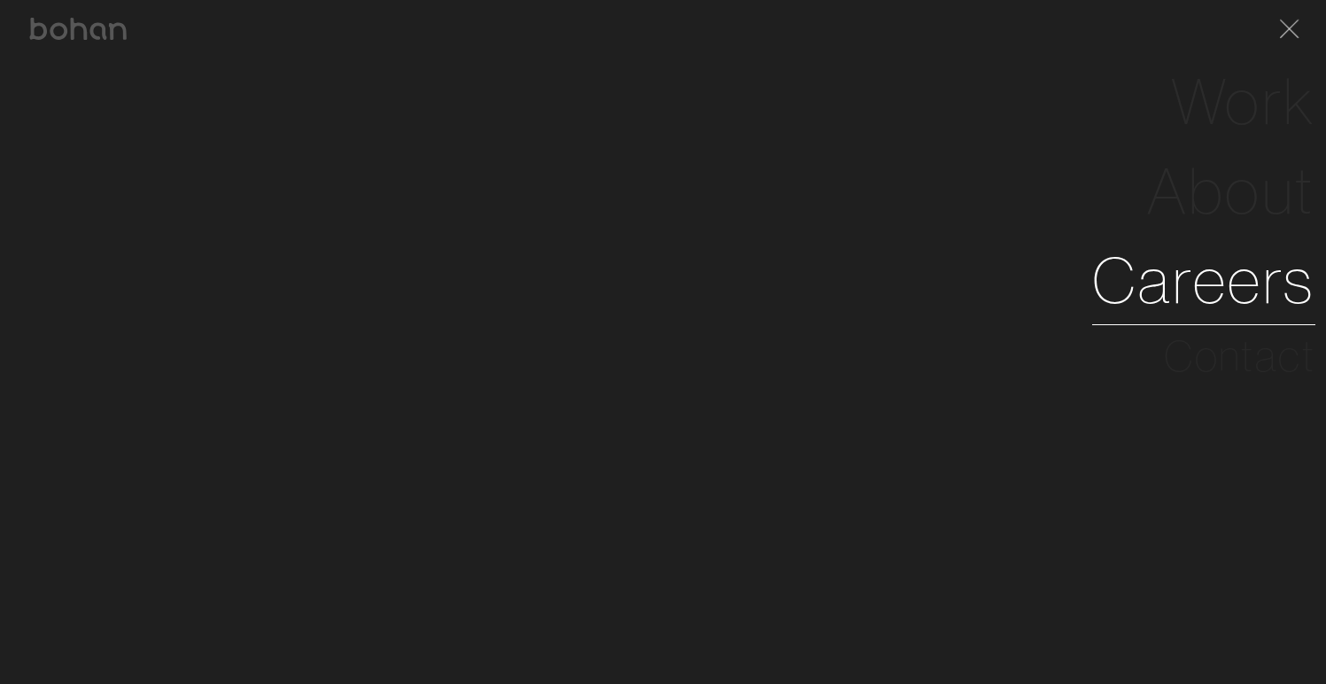
click at [1163, 274] on link "Careers" at bounding box center [1203, 280] width 223 height 89
